Goal: Task Accomplishment & Management: Use online tool/utility

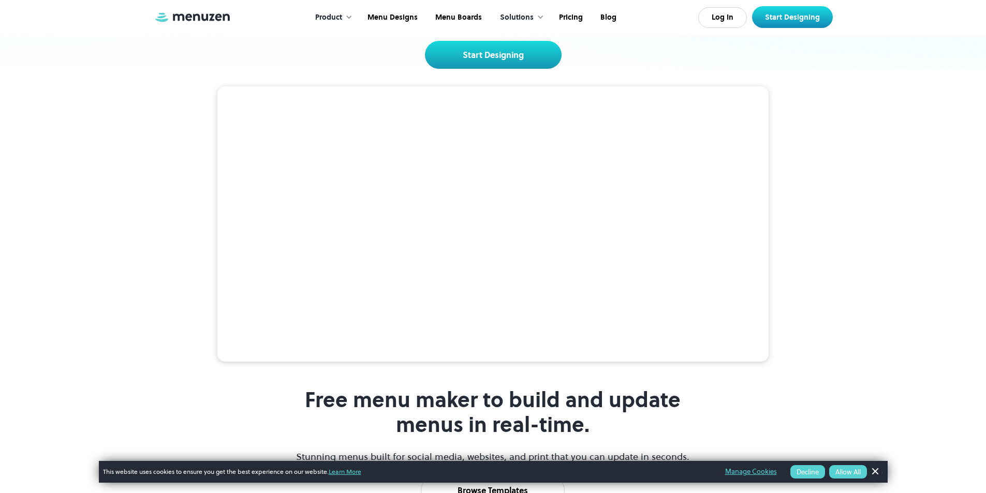
scroll to position [155, 0]
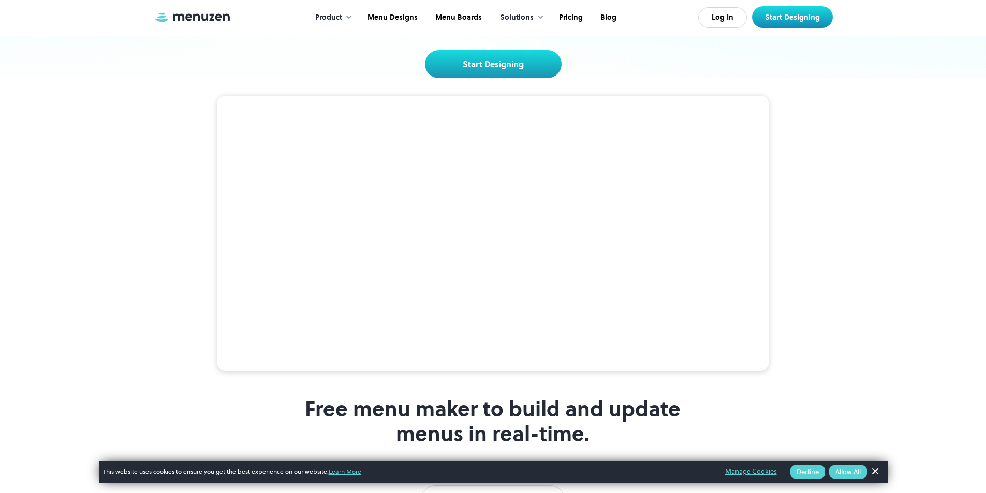
click at [266, 176] on video at bounding box center [492, 234] width 551 height 276
click at [282, 143] on video at bounding box center [492, 234] width 551 height 276
click at [398, 182] on video at bounding box center [492, 234] width 551 height 276
drag, startPoint x: 259, startPoint y: 179, endPoint x: 294, endPoint y: 193, distance: 36.9
click at [284, 197] on video at bounding box center [492, 234] width 551 height 276
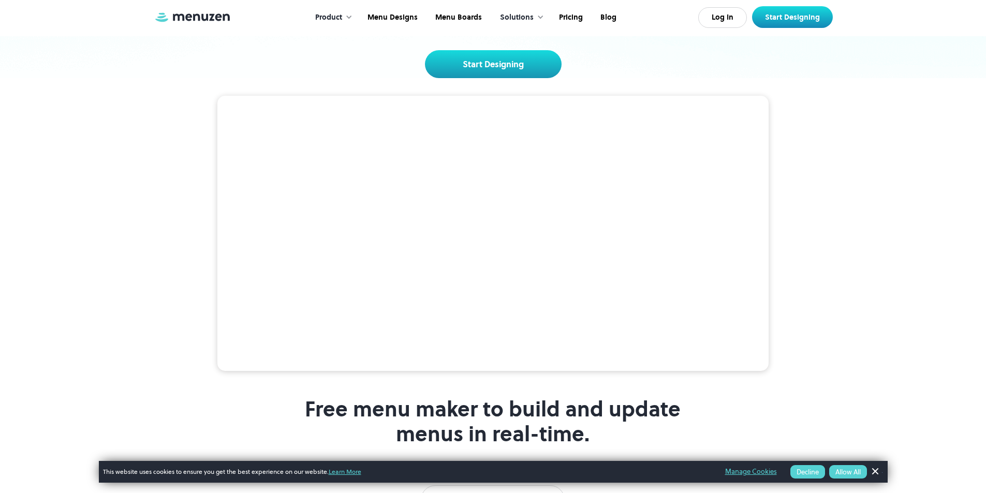
click at [747, 103] on video at bounding box center [492, 234] width 551 height 276
click at [509, 60] on link "Start Designing" at bounding box center [493, 64] width 137 height 28
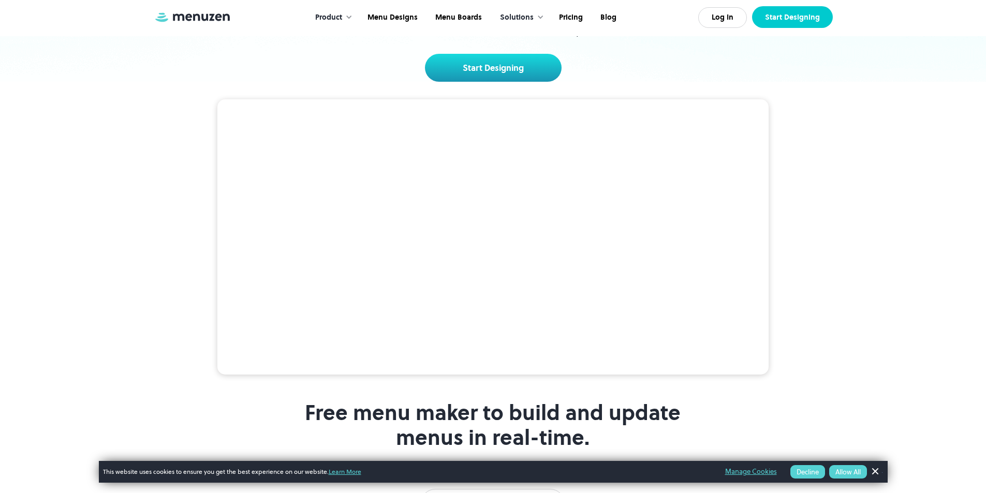
scroll to position [155, 0]
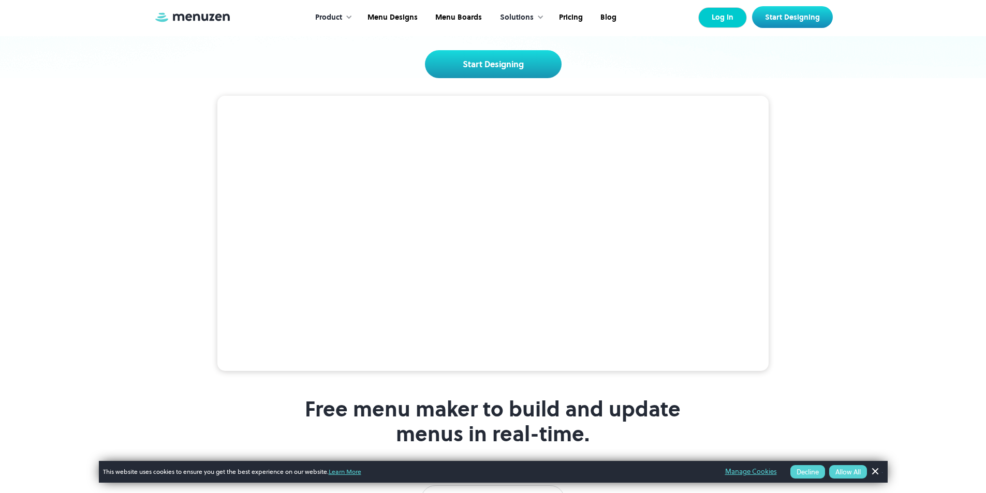
click at [739, 20] on link "Log In" at bounding box center [722, 17] width 49 height 21
